Goal: Transaction & Acquisition: Purchase product/service

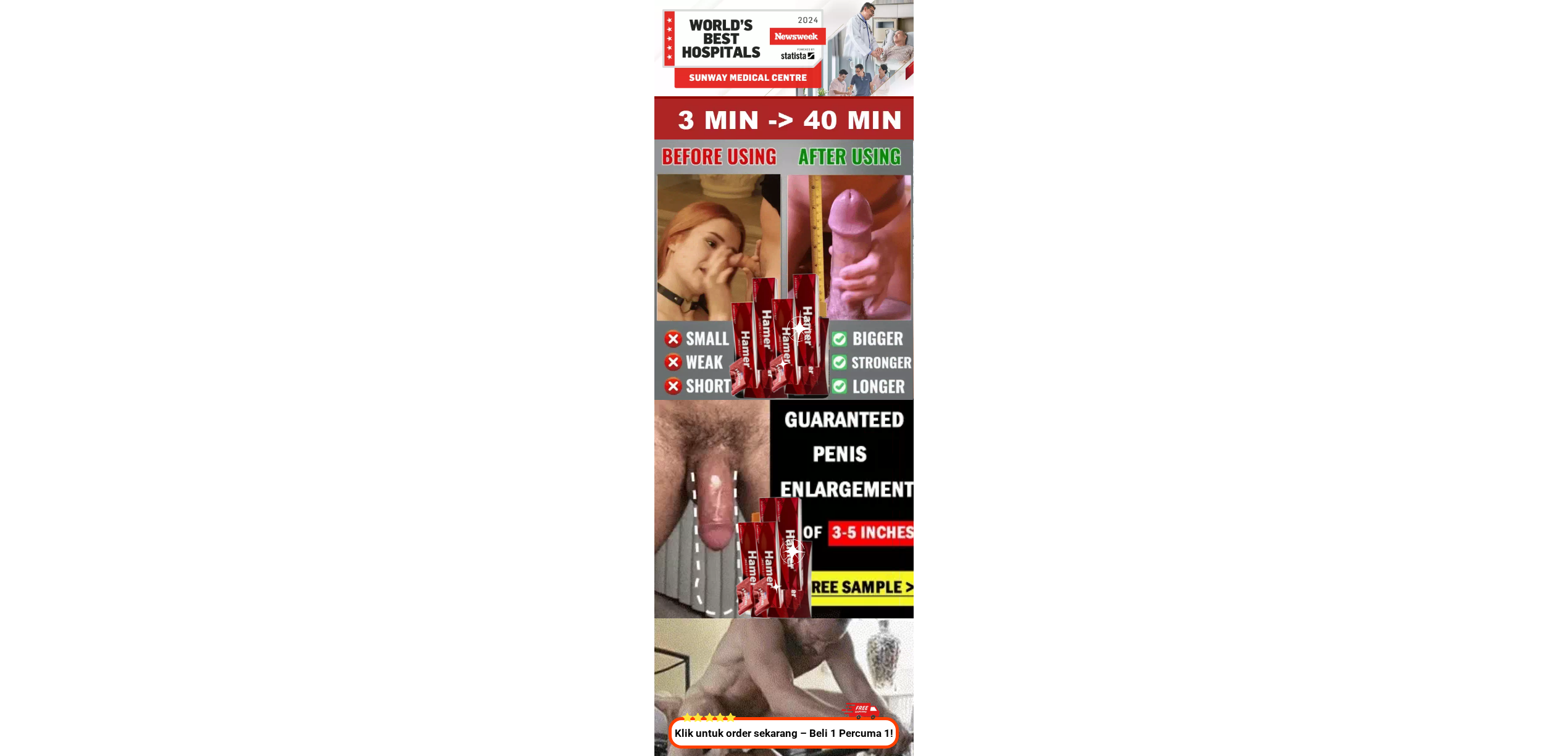
drag, startPoint x: 806, startPoint y: 732, endPoint x: 862, endPoint y: 732, distance: 56.0
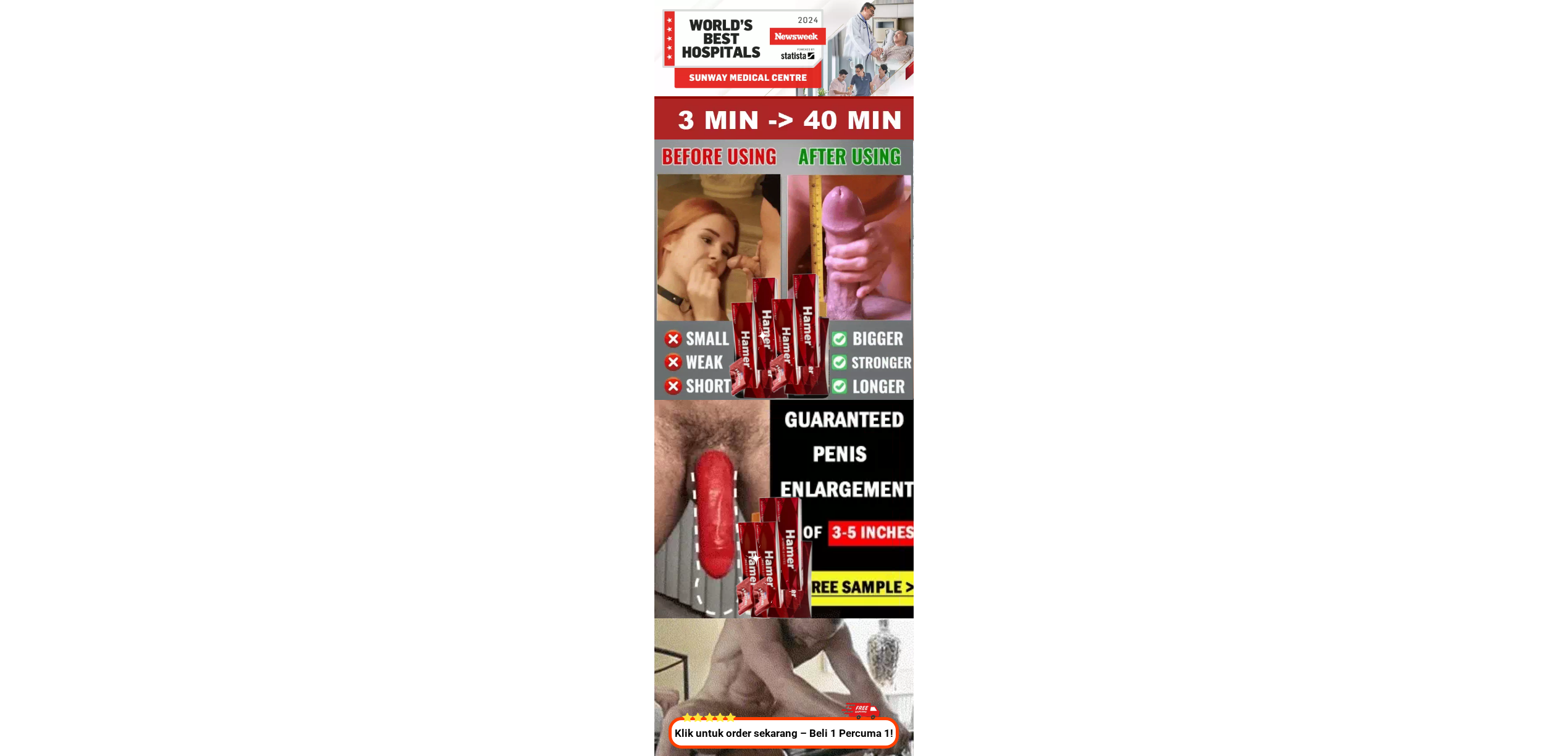
click at [806, 732] on p "Klik untuk order sekarang – Beli 1 Percuma 1!" at bounding box center [785, 734] width 236 height 16
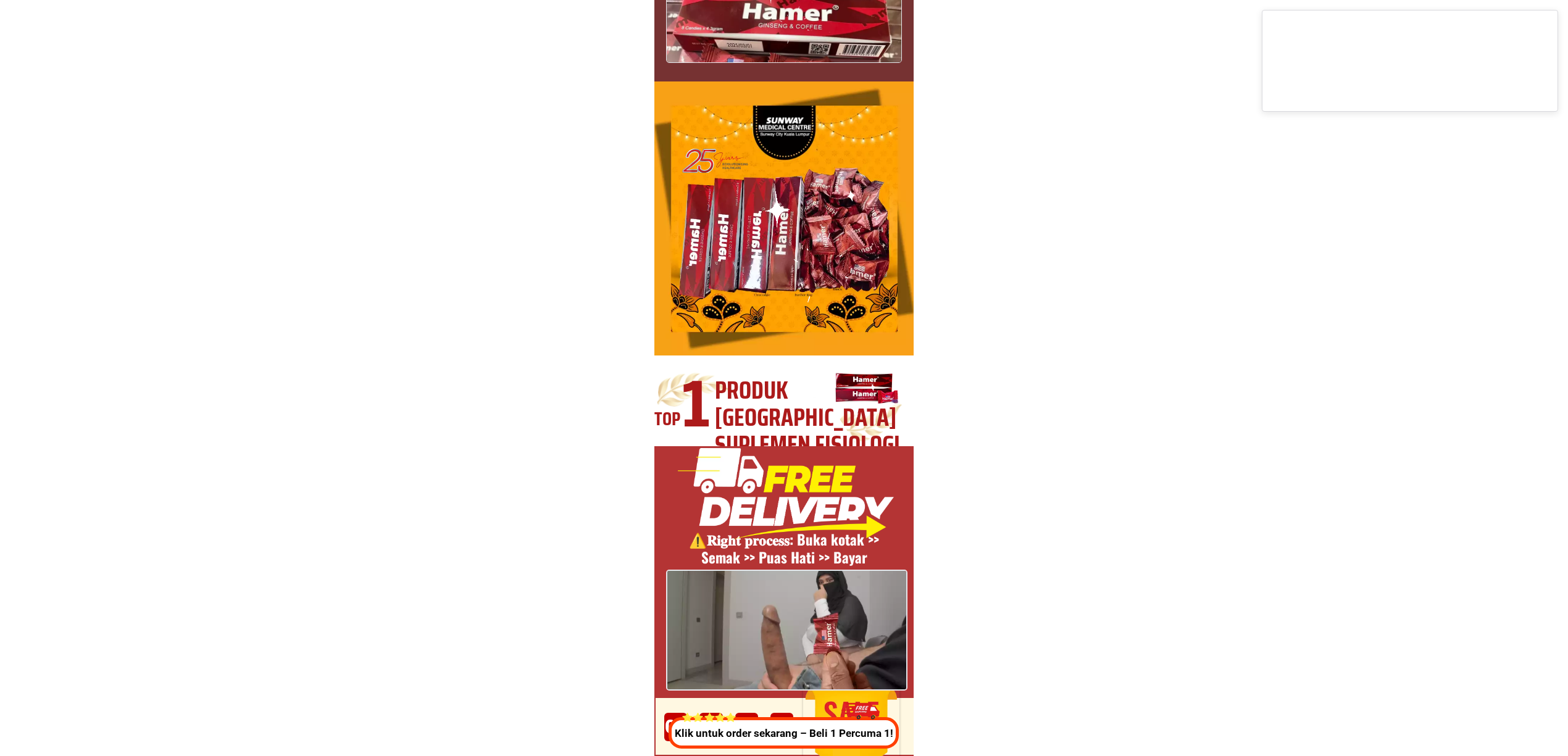
scroll to position [4590, 0]
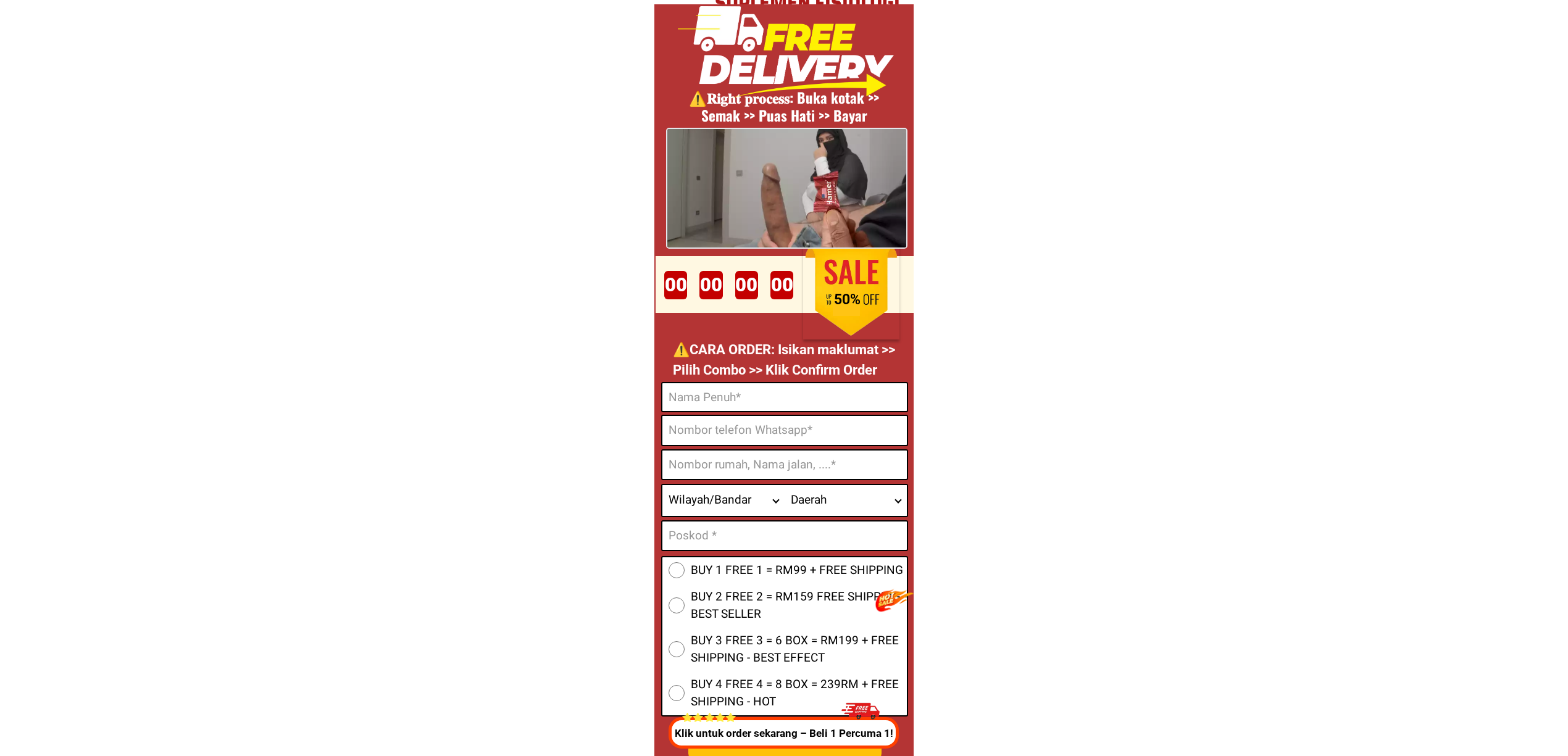
click at [711, 402] on input "Input full_name" at bounding box center [784, 397] width 244 height 28
paste input "0122691332"
type input "0122691332"
click at [732, 434] on input "Input phone_number" at bounding box center [784, 430] width 244 height 29
paste input "0122691332"
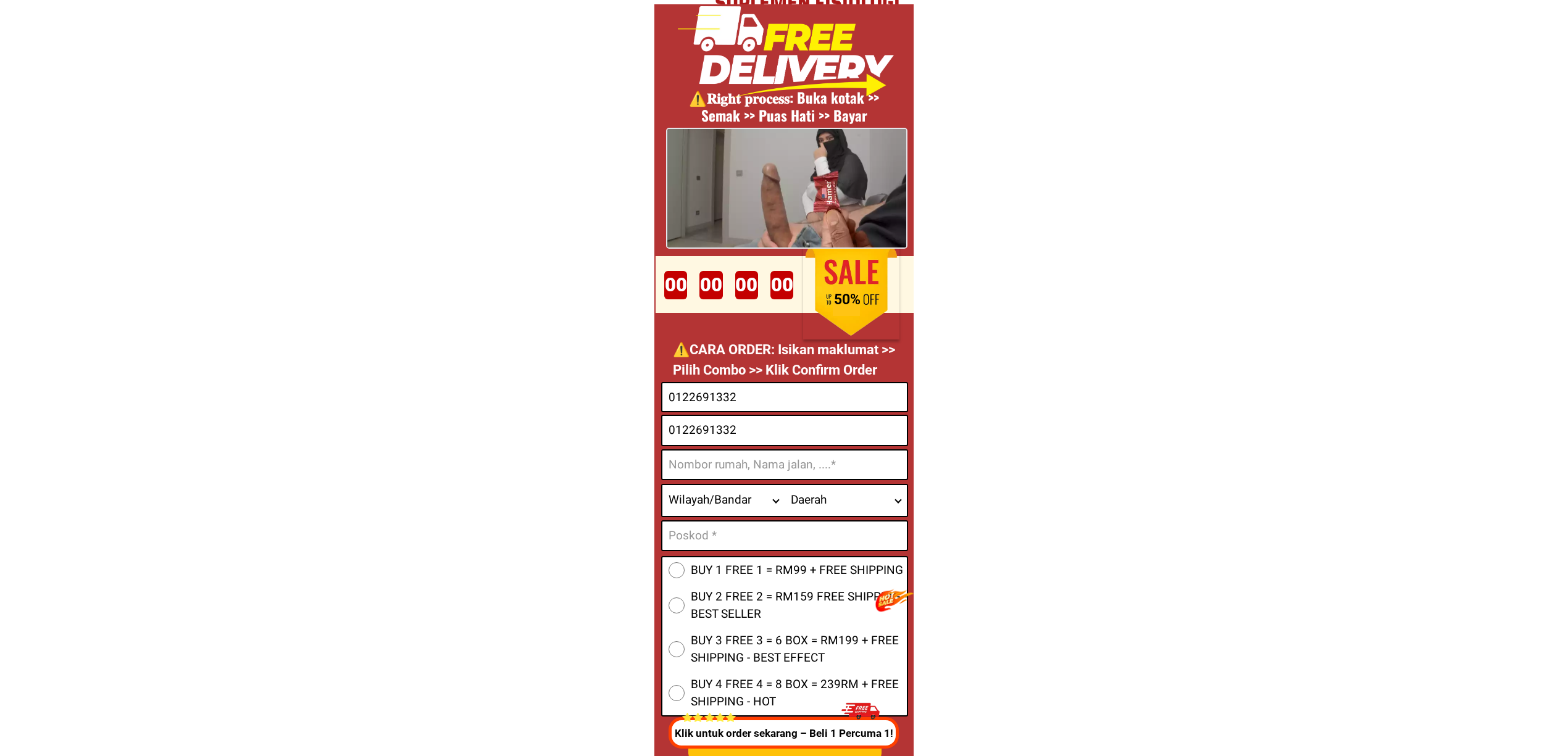
type input "0122691332"
click at [731, 383] on input "0122691332" at bounding box center [784, 397] width 244 height 28
paste input ""Raii Yatim""
click at [666, 395] on input ""Raii Yatim" at bounding box center [784, 397] width 244 height 28
click at [839, 423] on input "0122691332" at bounding box center [784, 430] width 244 height 29
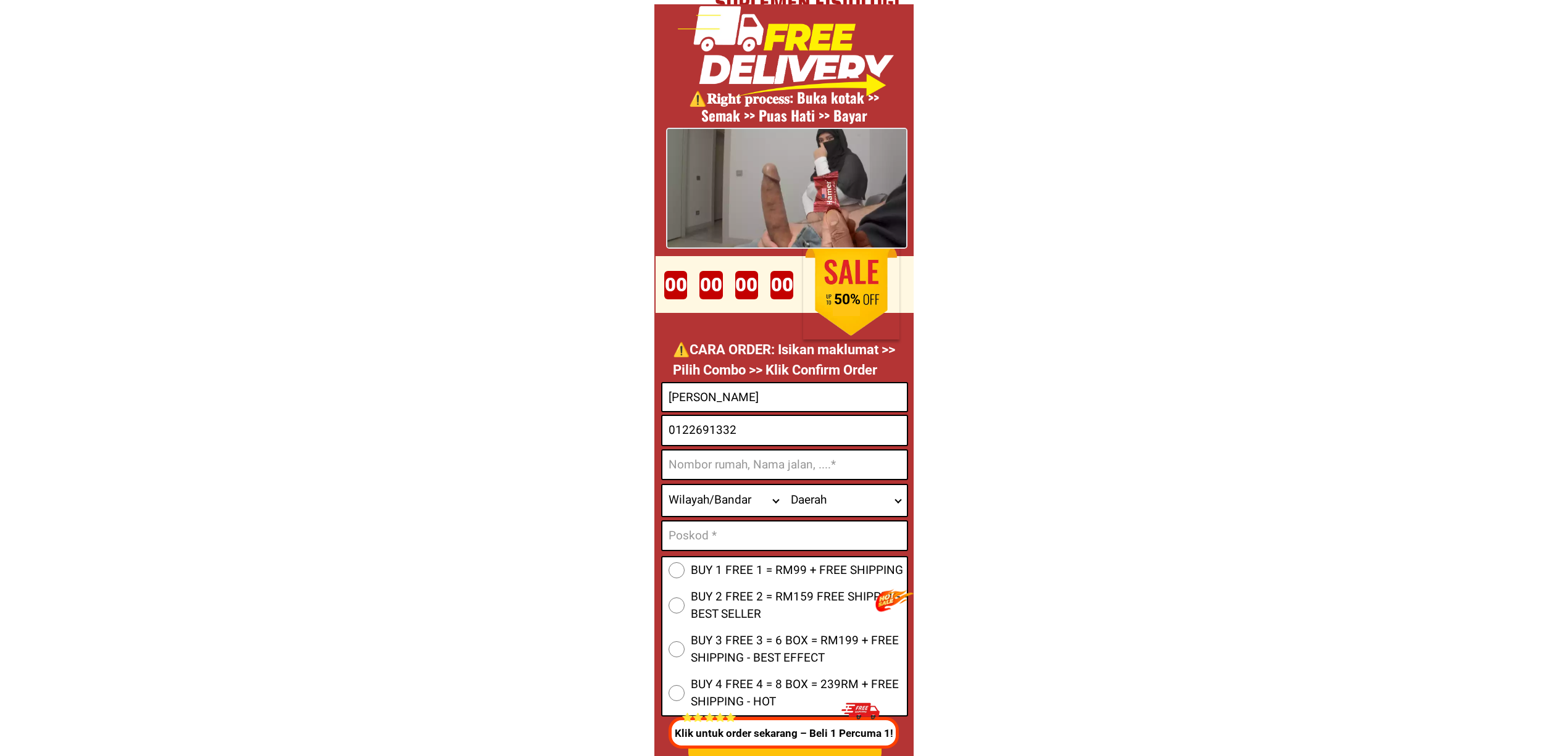
click at [759, 404] on input "Raii Yatim" at bounding box center [784, 397] width 244 height 28
paste input "Yite"
type input "Ra Yitem"
drag, startPoint x: 703, startPoint y: 540, endPoint x: 723, endPoint y: 547, distance: 21.2
click at [703, 540] on input "Input text_input_1" at bounding box center [784, 536] width 244 height 29
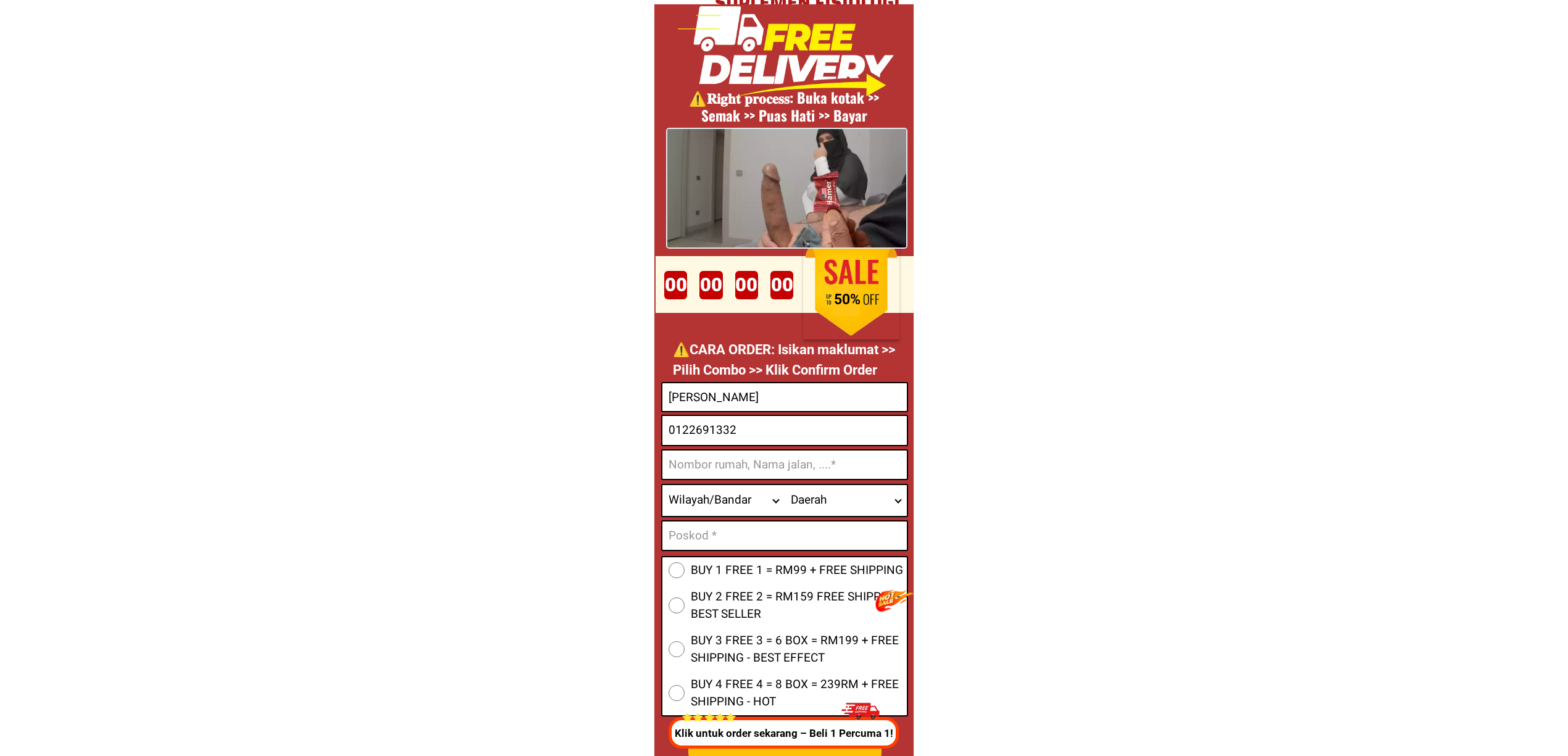
paste input "50100"
type input "50100"
click at [801, 479] on input "Input address" at bounding box center [784, 465] width 244 height 29
paste input "195 Jln Tuankh Abd Rahman KLumpur"
type input "195 Jln Tuankh Abd Rahman KLumpur"
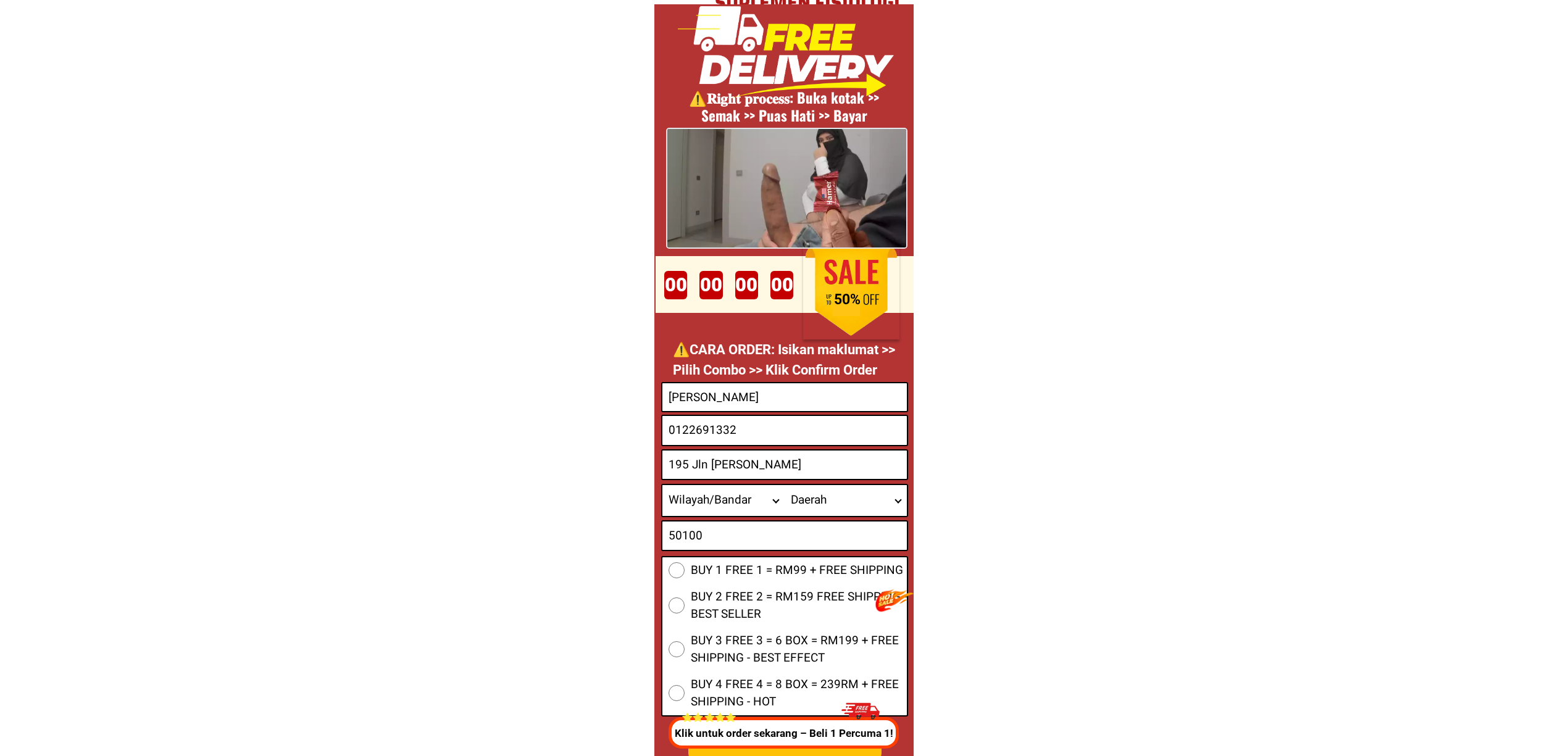
click at [705, 502] on select "Wilayah/[GEOGRAPHIC_DATA] [GEOGRAPHIC_DATA] [GEOGRAPHIC_DATA] [GEOGRAPHIC_DATA]…" at bounding box center [723, 500] width 122 height 31
click at [662, 485] on select "Wilayah/[GEOGRAPHIC_DATA] [GEOGRAPHIC_DATA] [GEOGRAPHIC_DATA] [GEOGRAPHIC_DATA]…" at bounding box center [723, 500] width 122 height 31
click at [722, 502] on select "Wilayah/[GEOGRAPHIC_DATA] [GEOGRAPHIC_DATA] [GEOGRAPHIC_DATA] [GEOGRAPHIC_DATA]…" at bounding box center [723, 500] width 122 height 31
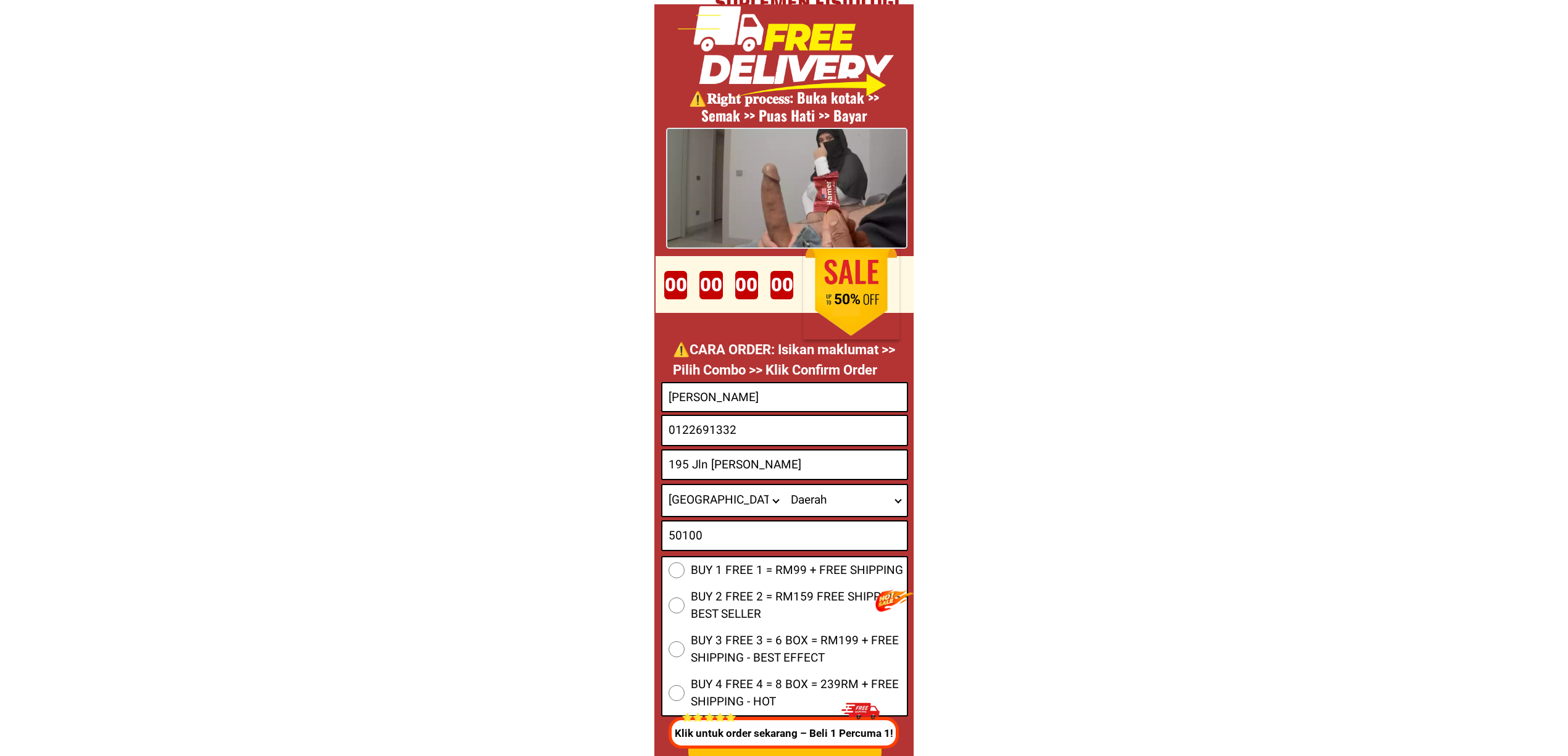
click at [722, 501] on select "Wilayah/[GEOGRAPHIC_DATA] [GEOGRAPHIC_DATA] [GEOGRAPHIC_DATA] [GEOGRAPHIC_DATA]…" at bounding box center [723, 500] width 122 height 31
select select "60_R2939672"
click at [662, 485] on select "Wilayah/[GEOGRAPHIC_DATA] [GEOGRAPHIC_DATA] [GEOGRAPHIC_DATA] [GEOGRAPHIC_DATA]…" at bounding box center [723, 500] width 122 height 31
click at [848, 497] on select "Daerah Ampang Cheras Hulu Langat Kepong Kota Damansara Kuala Lumpur Segambut Wa…" at bounding box center [845, 500] width 122 height 31
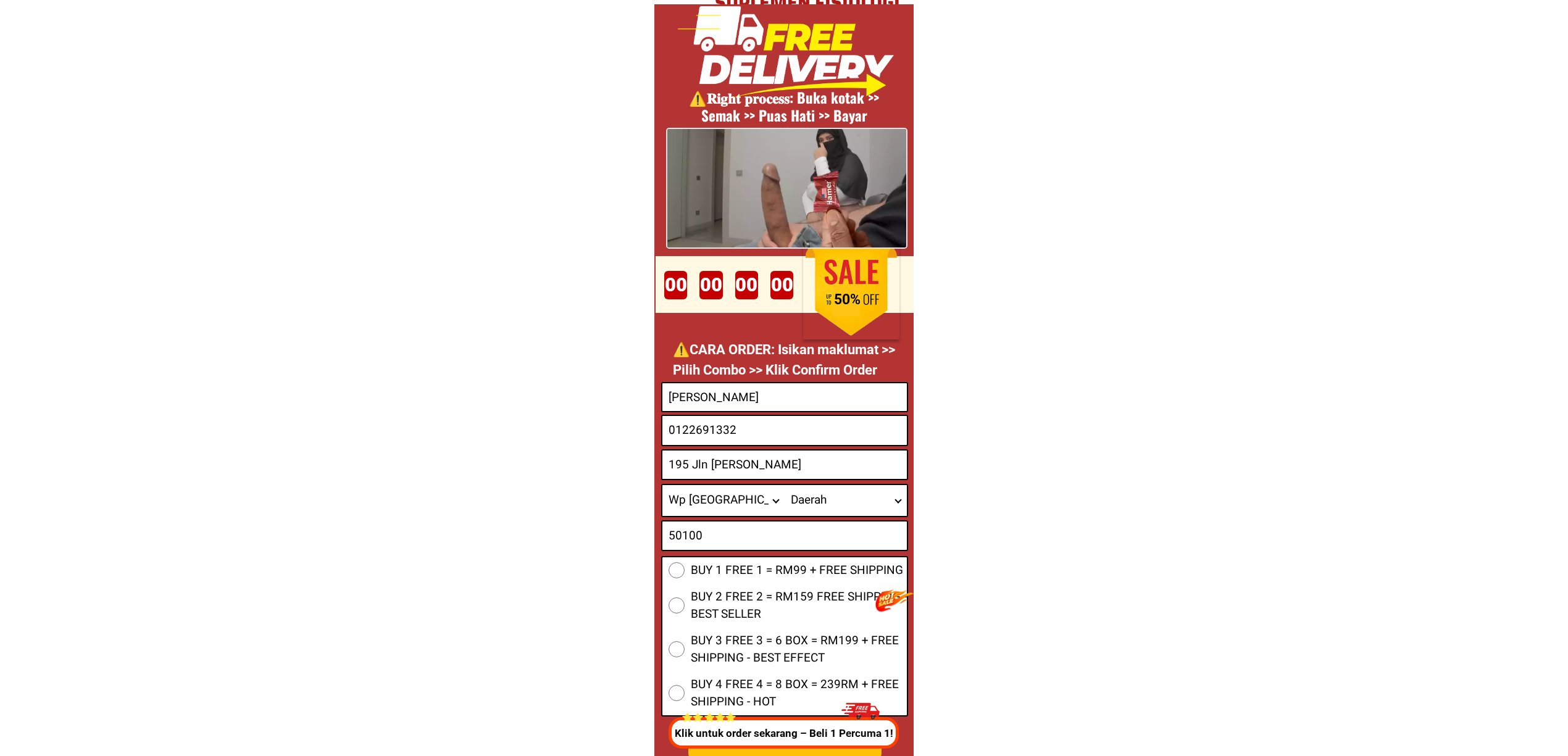
select select "60R_R000237"
click at [785, 485] on select "Daerah Ampang Cheras Hulu Langat Kepong Kota Damansara Kuala Lumpur Segambut Wa…" at bounding box center [845, 500] width 122 height 31
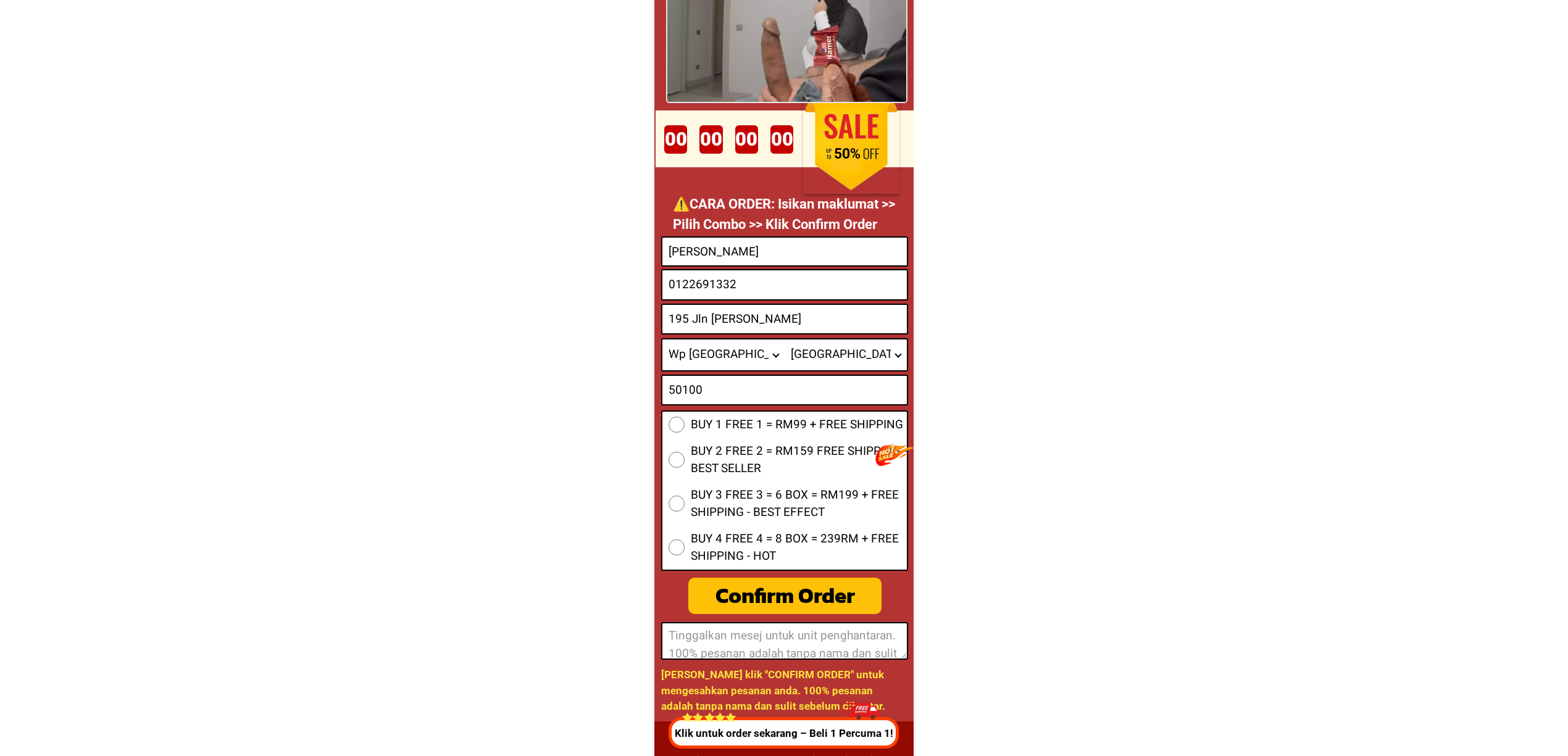
scroll to position [4754, 0]
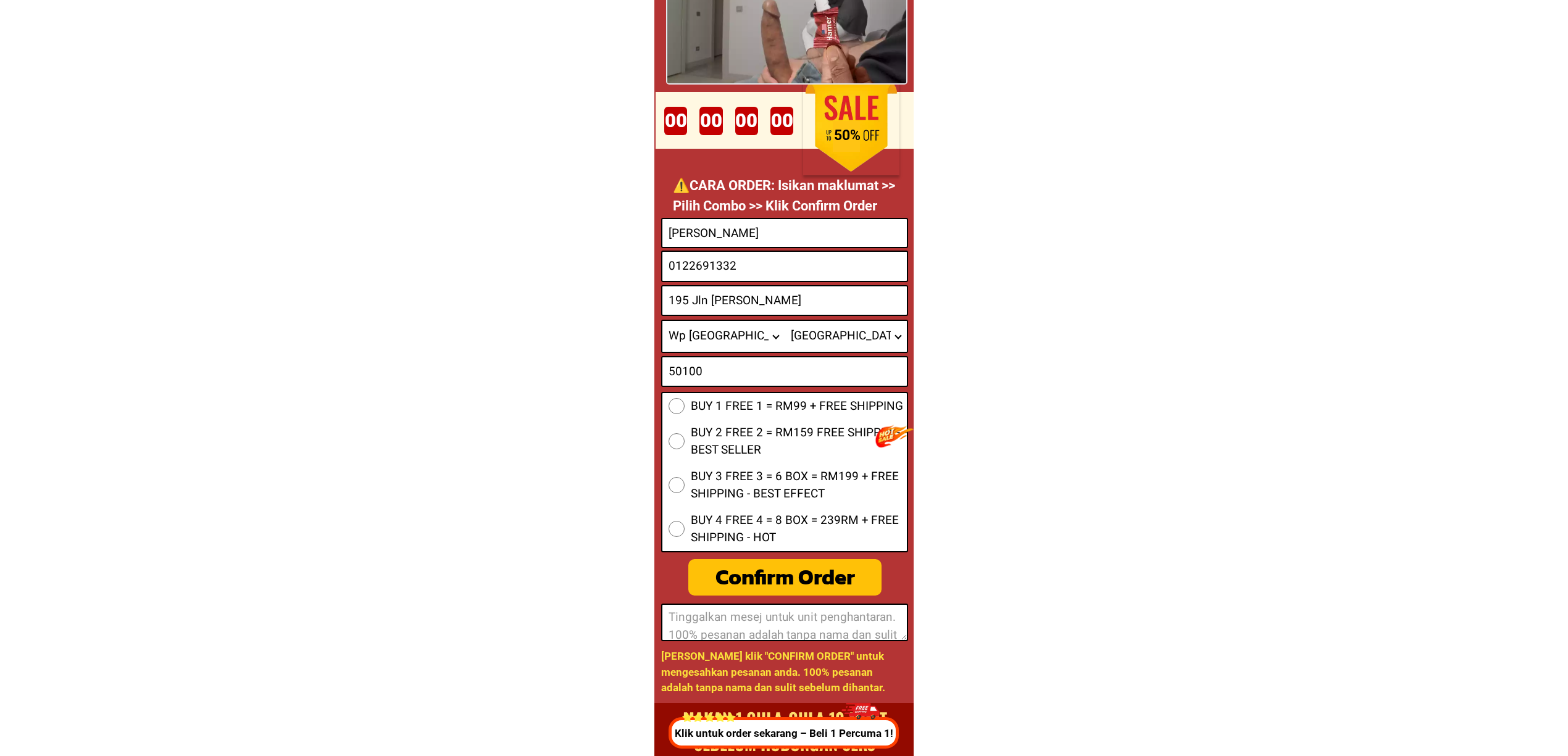
click at [726, 450] on span "BUY 2 FREE 2 = RM159 FREE SHIPPING - BEST SELLER" at bounding box center [798, 441] width 216 height 36
click at [685, 450] on input "BUY 2 FREE 2 = RM159 FREE SHIPPING - BEST SELLER" at bounding box center [676, 441] width 16 height 16
click at [800, 564] on div "Confirm Order" at bounding box center [785, 577] width 194 height 33
radio input "true"
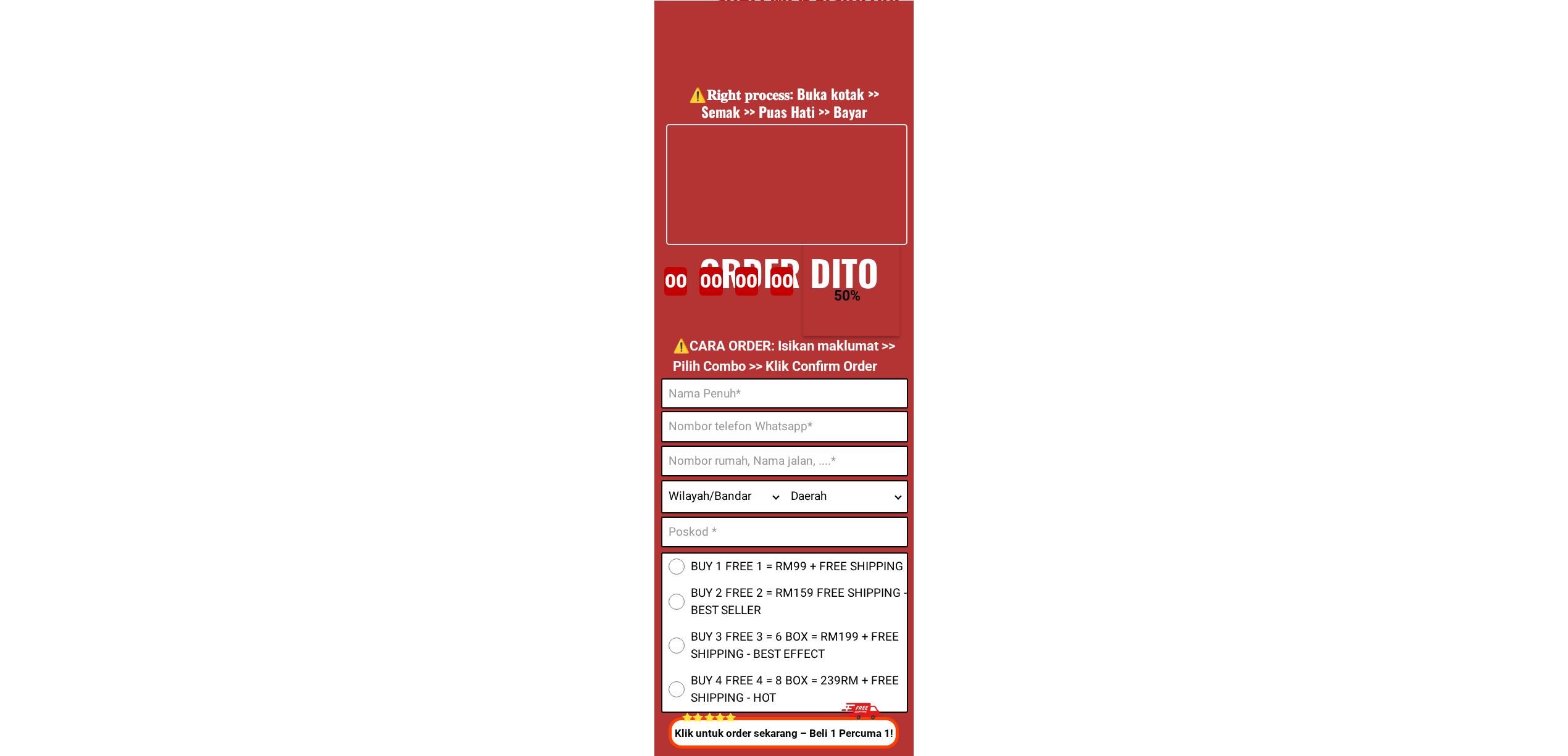
scroll to position [4590, 0]
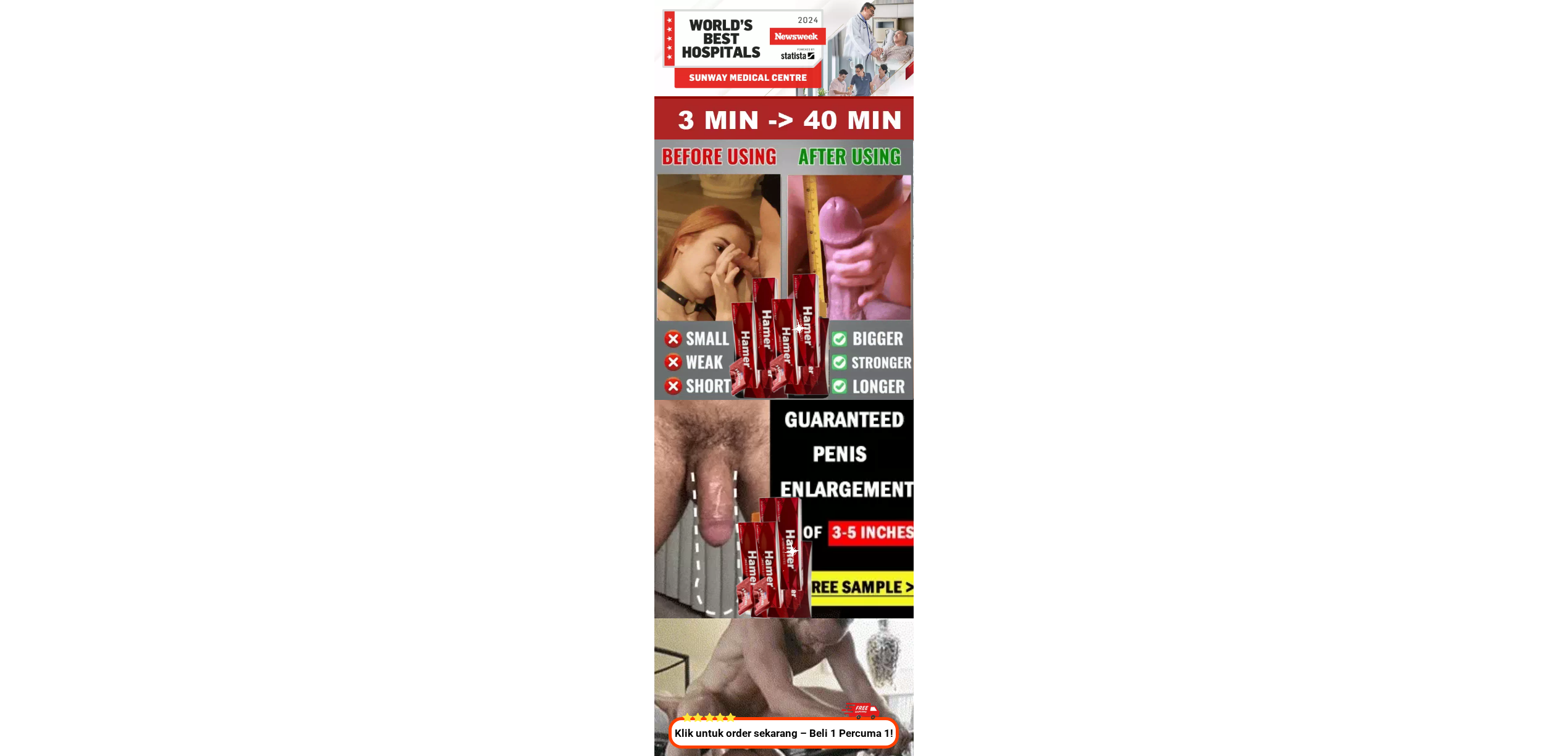
click at [808, 729] on p "Klik untuk order sekarang – Beli 1 Percuma 1!" at bounding box center [784, 734] width 237 height 16
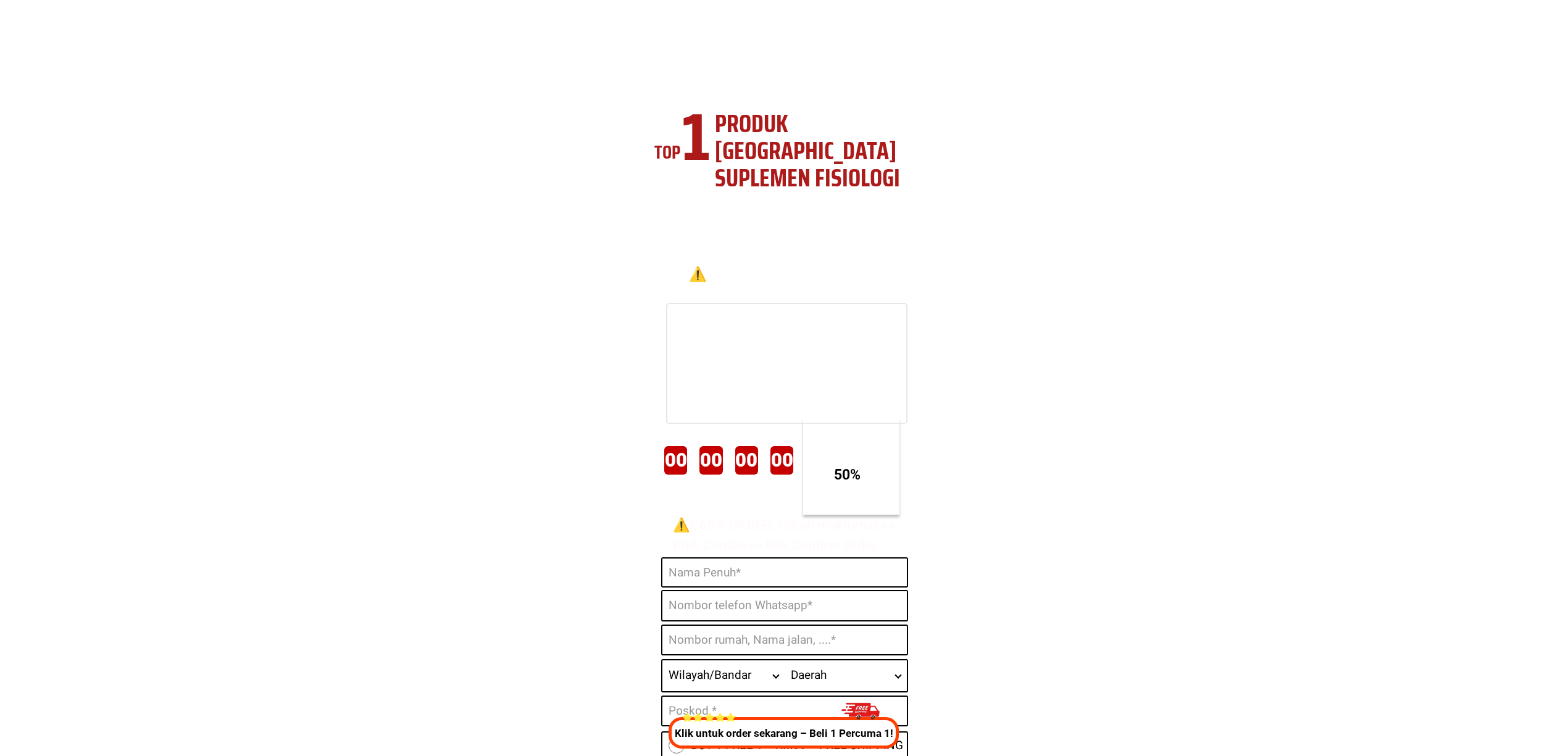
scroll to position [4590, 0]
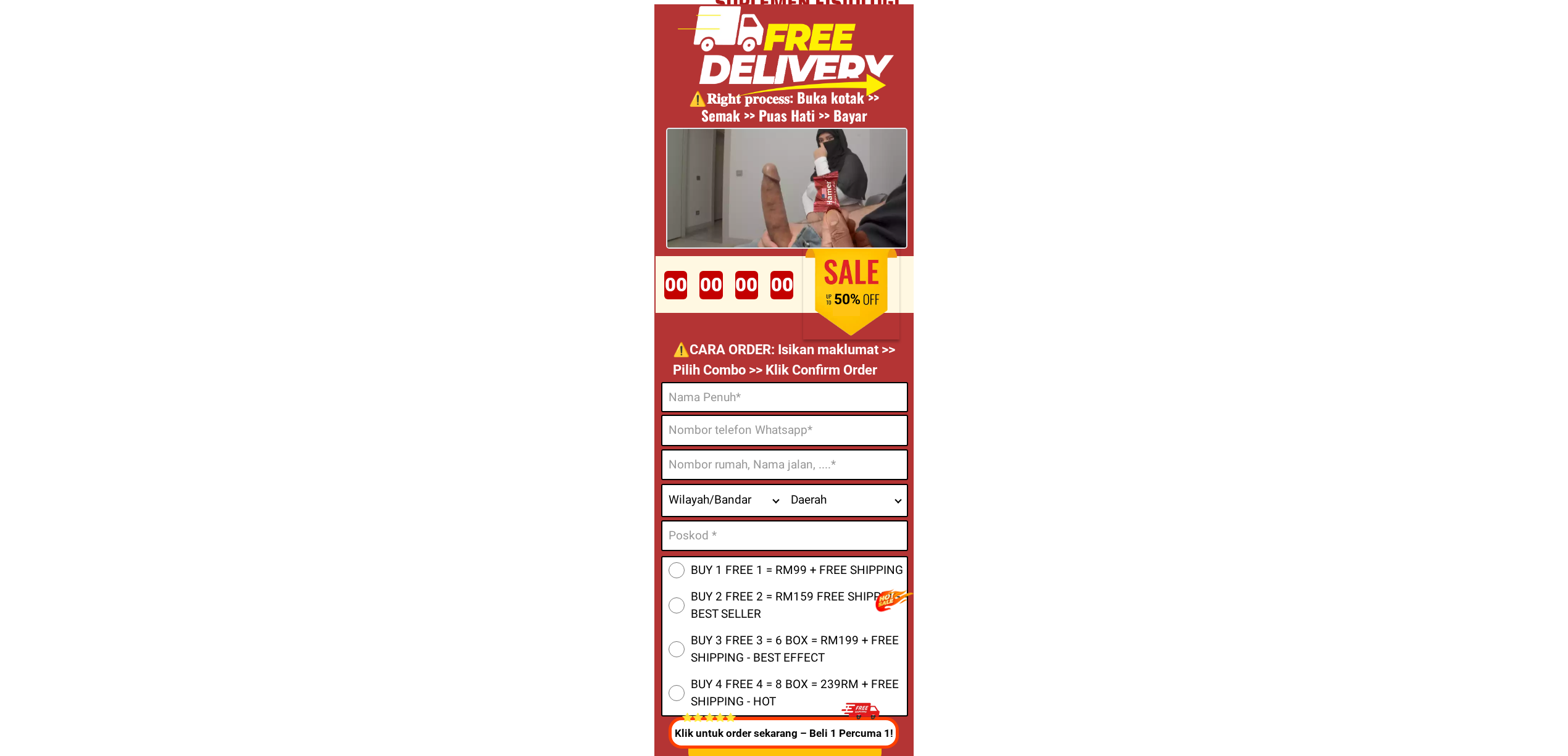
click at [804, 404] on input "Input full_name" at bounding box center [784, 397] width 244 height 28
paste input "[PERSON_NAME]"
type input "[PERSON_NAME]"
drag, startPoint x: 813, startPoint y: 443, endPoint x: 800, endPoint y: 433, distance: 16.4
click at [813, 443] on input "Input phone_number" at bounding box center [784, 430] width 244 height 29
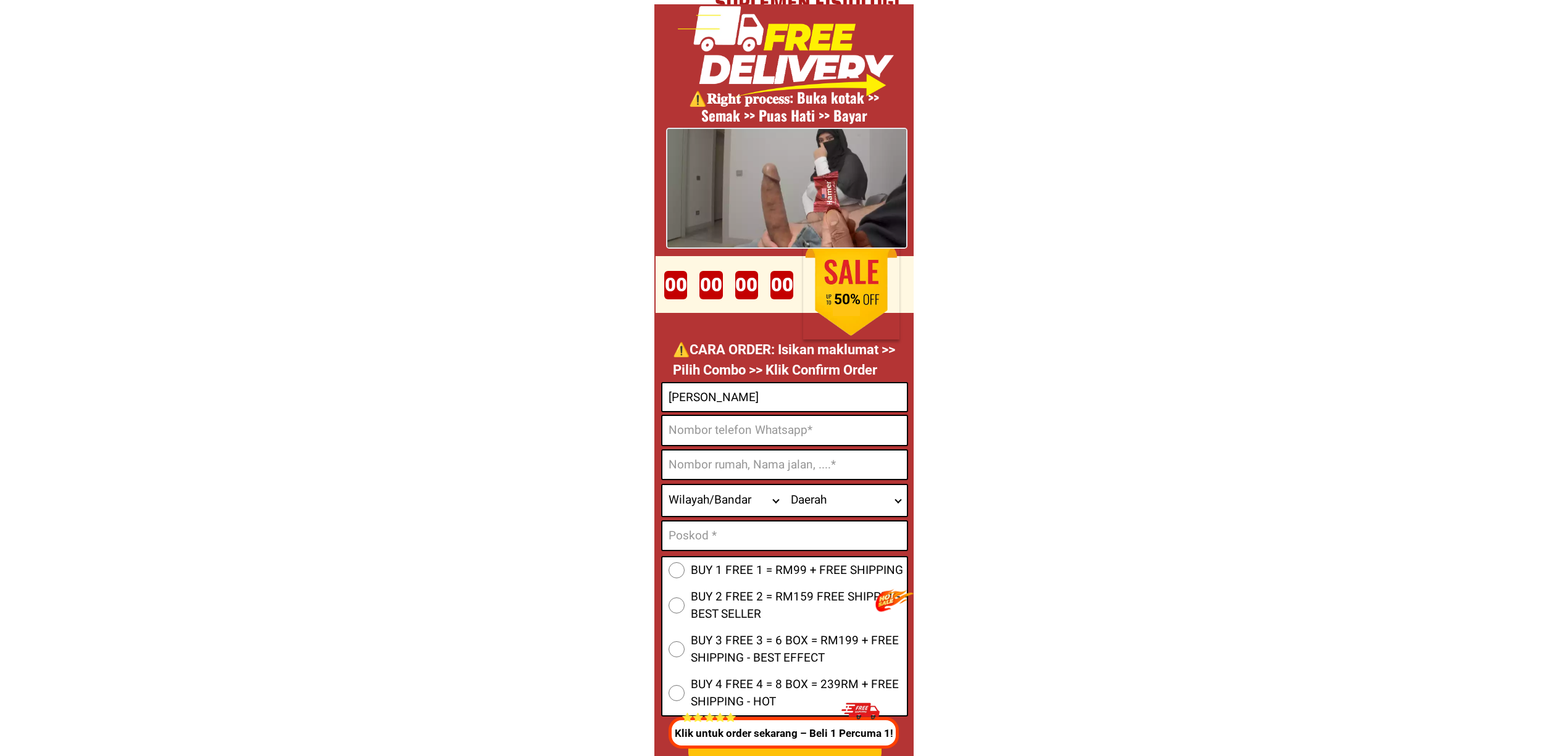
click at [800, 432] on input "Input phone_number" at bounding box center [784, 430] width 244 height 29
paste input "0196781415"
type input "0196781415"
click at [779, 473] on input "Input address" at bounding box center [784, 465] width 244 height 29
paste input "L58 kgcerong puyu tok kah Dungun [GEOGRAPHIC_DATA]"
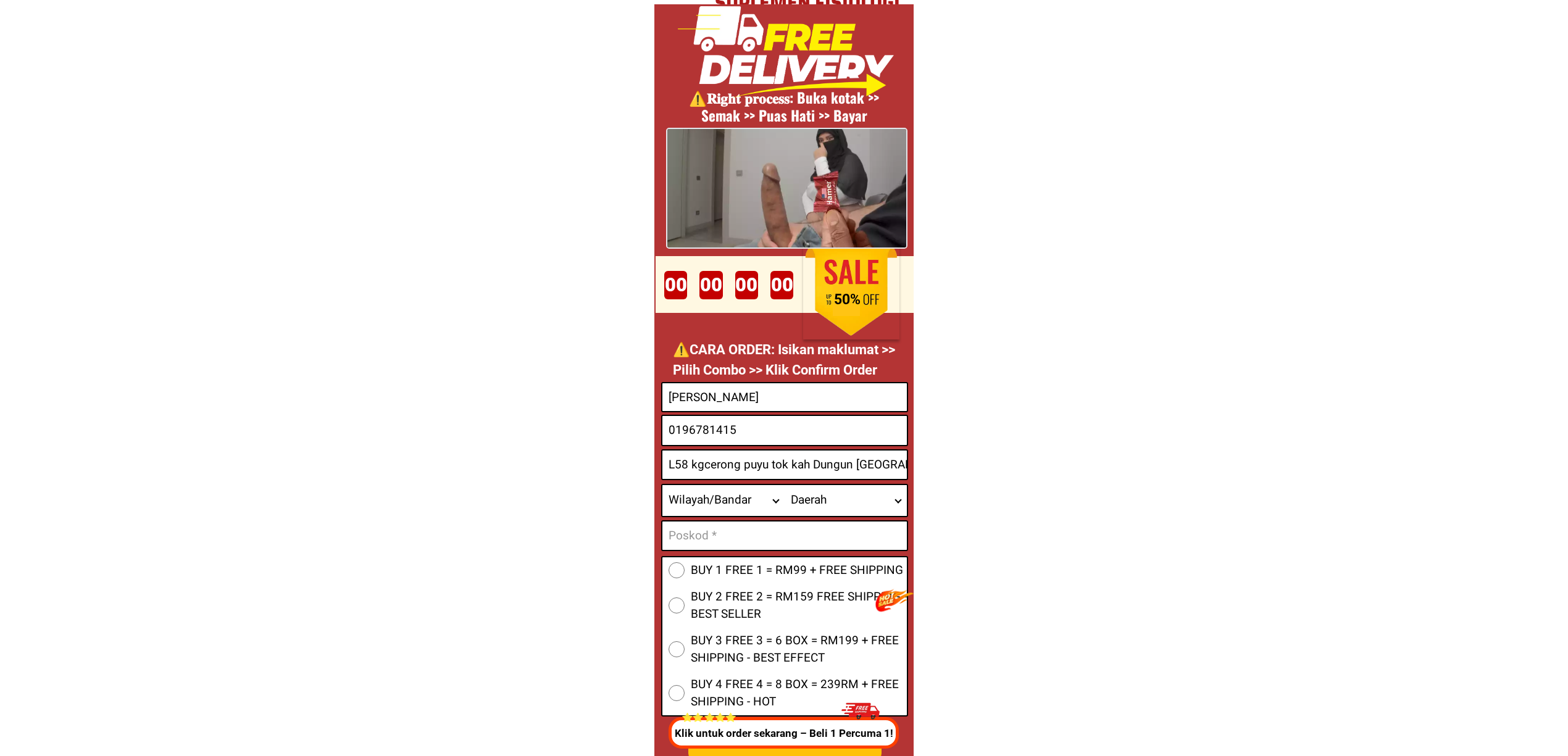
scroll to position [0, 8]
type input "L58 kgcerong puyu tok kah Dungun [GEOGRAPHIC_DATA]"
click at [691, 571] on span "BUY 1 FREE 1 = RM99 + FREE SHIPPING" at bounding box center [796, 571] width 212 height 18
click at [685, 571] on input "BUY 1 FREE 1 = RM99 + FREE SHIPPING" at bounding box center [676, 570] width 16 height 16
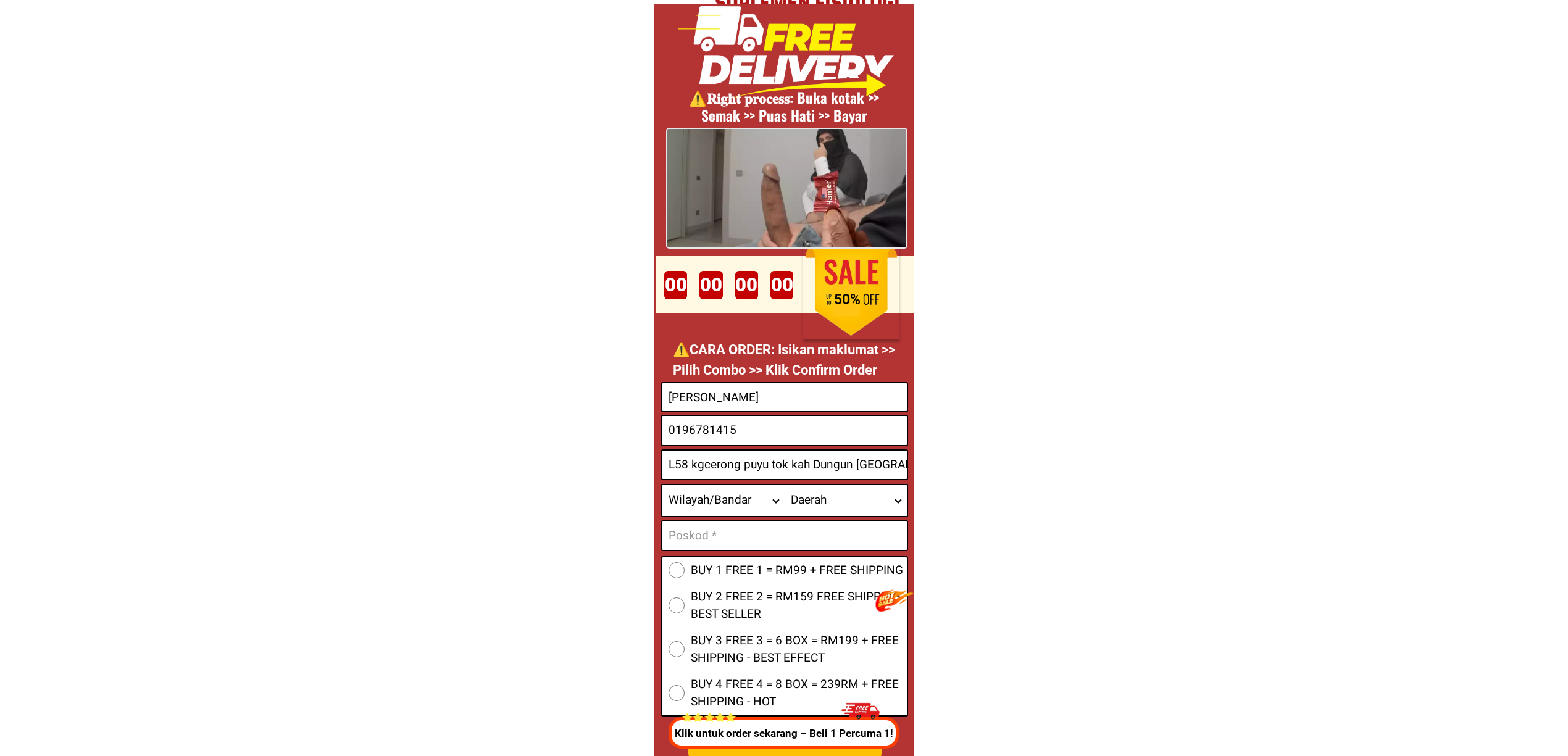
radio input "true"
click at [731, 537] on input "Input text_input_1" at bounding box center [784, 536] width 244 height 29
paste input "23000"
type input "23000"
click at [718, 500] on select "Wilayah/[GEOGRAPHIC_DATA] [GEOGRAPHIC_DATA] [GEOGRAPHIC_DATA] [GEOGRAPHIC_DATA]…" at bounding box center [723, 500] width 122 height 31
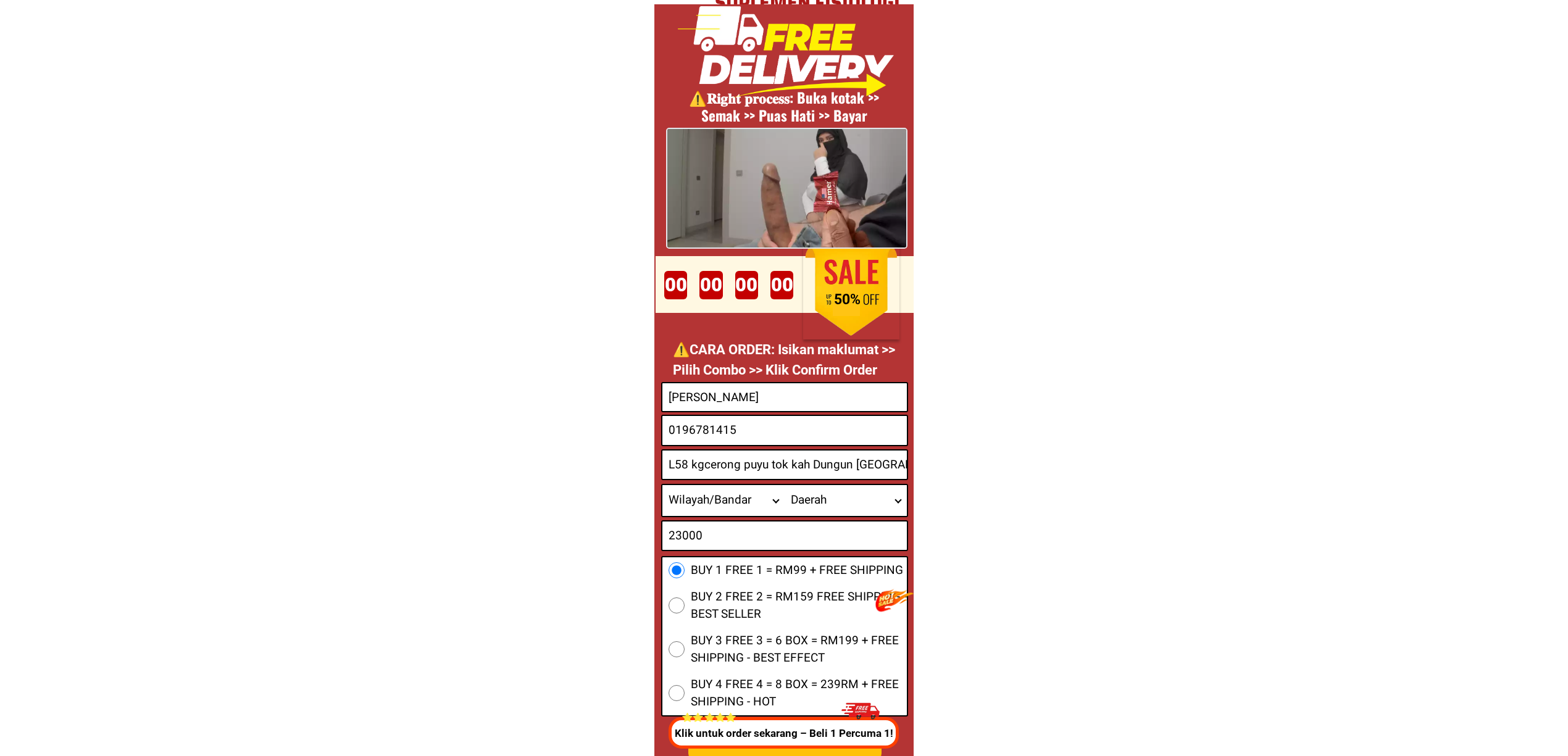
click at [718, 500] on select "Wilayah/[GEOGRAPHIC_DATA] [GEOGRAPHIC_DATA] [GEOGRAPHIC_DATA] [GEOGRAPHIC_DATA]…" at bounding box center [723, 500] width 122 height 31
select select "60_R4444411"
click at [662, 485] on select "Wilayah/[GEOGRAPHIC_DATA] [GEOGRAPHIC_DATA] [GEOGRAPHIC_DATA] [GEOGRAPHIC_DATA]…" at bounding box center [723, 500] width 122 height 31
click at [811, 494] on select "Daerah Ajil Al Muktatfi Billah Shah Ayer Puteh Besut [GEOGRAPHIC_DATA] [GEOGRAP…" at bounding box center [845, 500] width 122 height 31
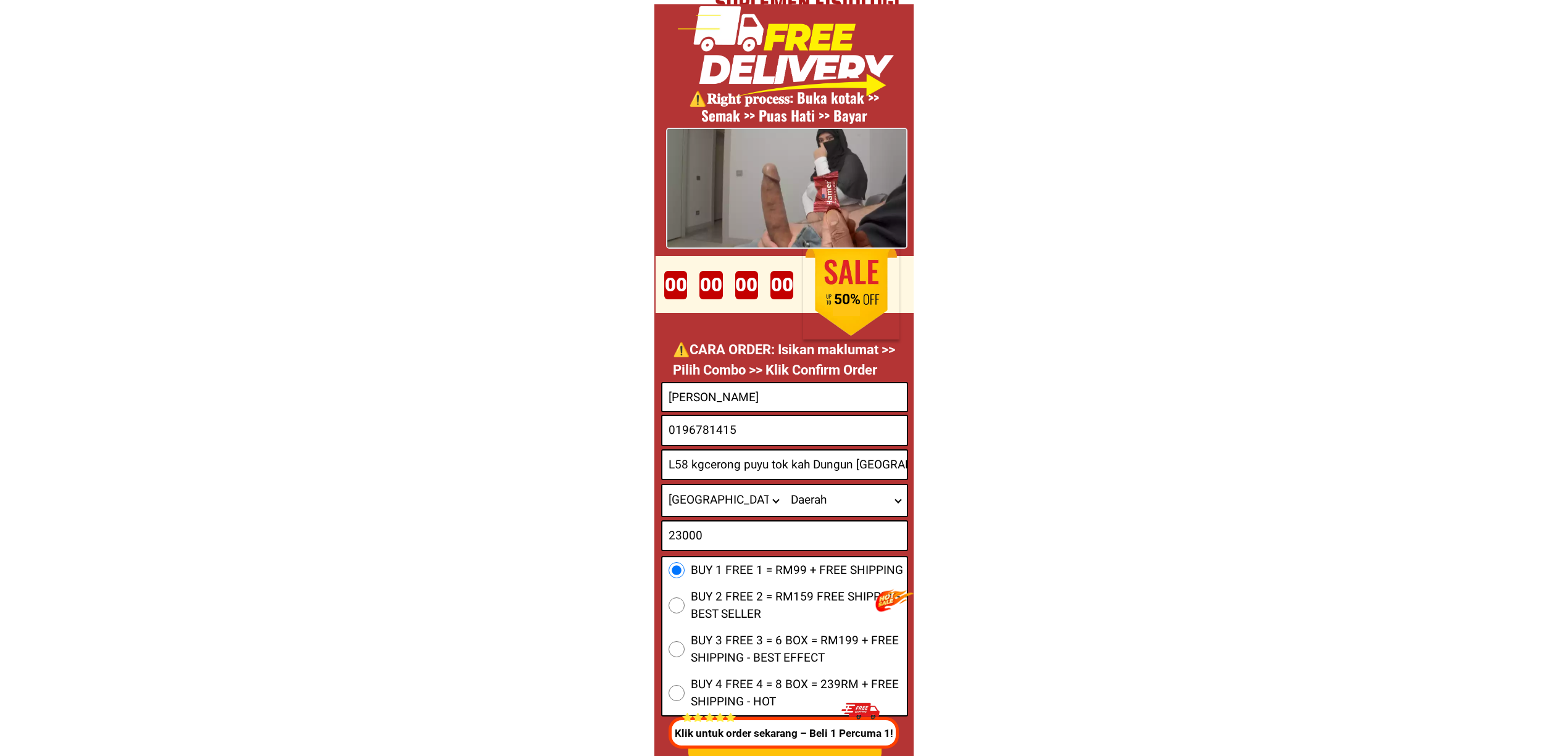
select select "60_R80017541"
click at [785, 485] on select "Daerah Ajil Al Muktatfi Billah Shah Ayer Puteh Besut [GEOGRAPHIC_DATA] [GEOGRAP…" at bounding box center [845, 500] width 122 height 31
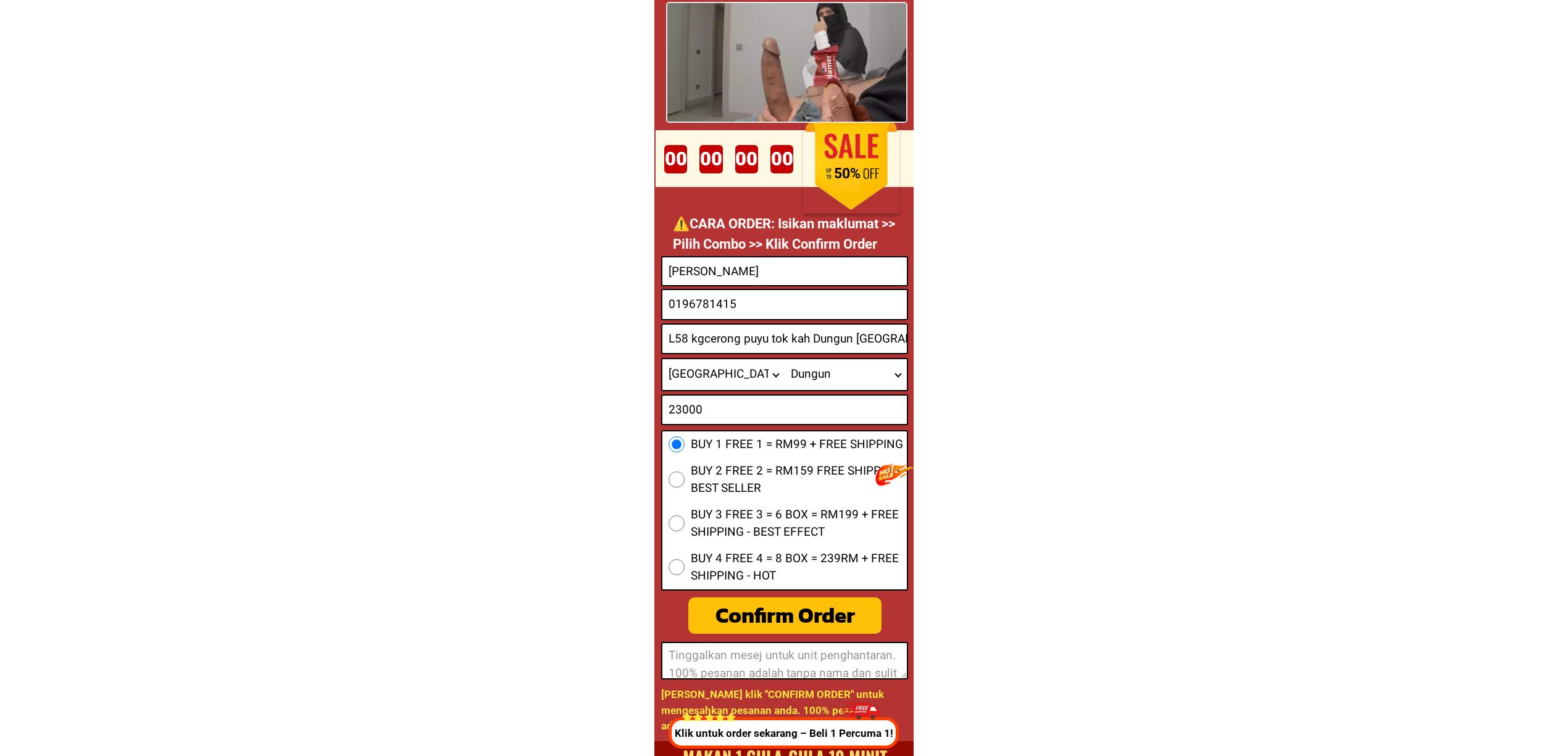
scroll to position [4837, 0]
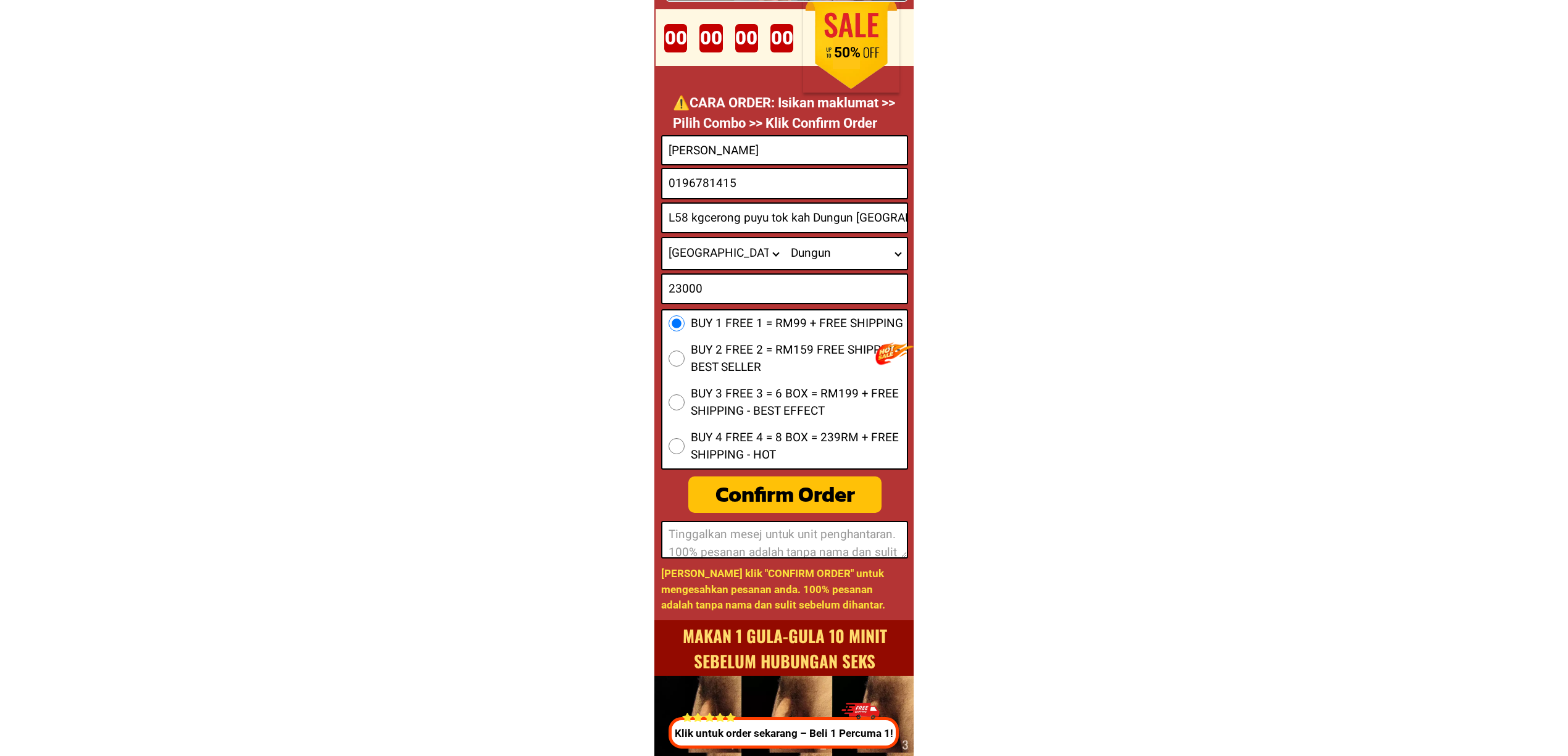
drag, startPoint x: 840, startPoint y: 494, endPoint x: 842, endPoint y: 502, distance: 8.2
click at [839, 494] on div "Confirm Order" at bounding box center [785, 495] width 196 height 33
radio input "true"
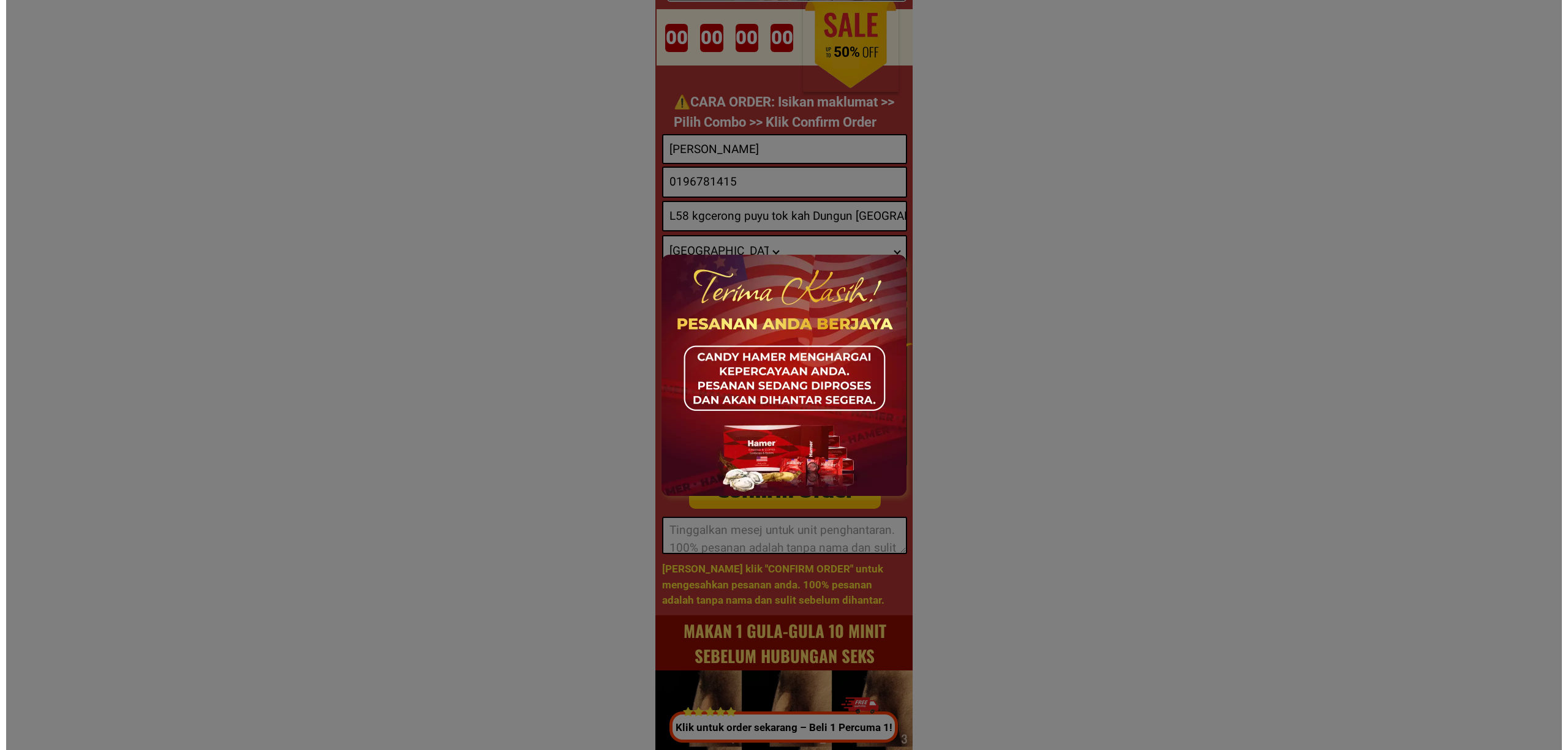
scroll to position [0, 0]
